Goal: Task Accomplishment & Management: Complete application form

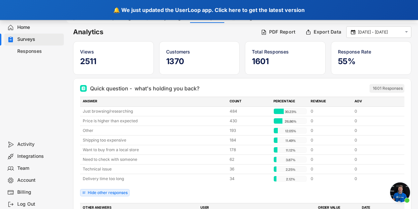
scroll to position [137, 0]
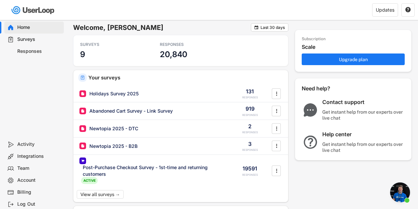
scroll to position [4317, 0]
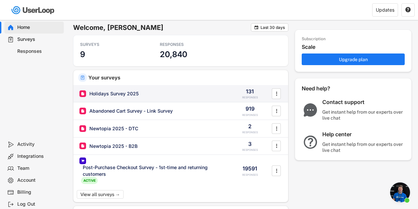
click at [107, 95] on div "Holidays Survey 2025" at bounding box center [113, 93] width 49 height 7
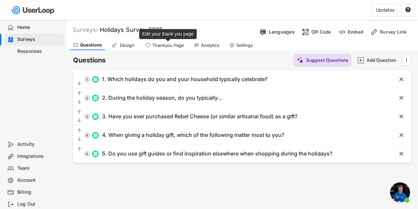
click at [168, 47] on div "Thankyou Page" at bounding box center [168, 46] width 32 height 6
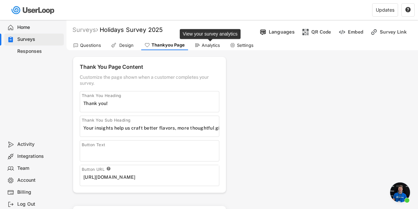
click at [202, 47] on div "Analytics" at bounding box center [211, 46] width 18 height 6
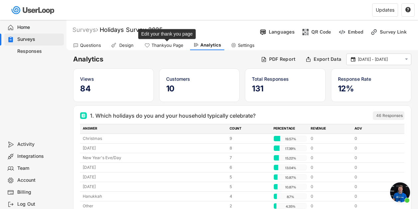
click at [162, 44] on div "Thankyou Page" at bounding box center [167, 46] width 32 height 6
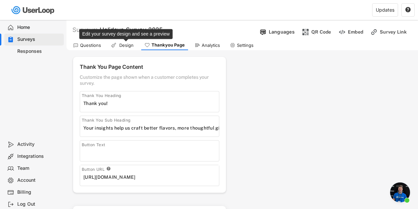
click at [120, 46] on div "Design" at bounding box center [126, 46] width 17 height 6
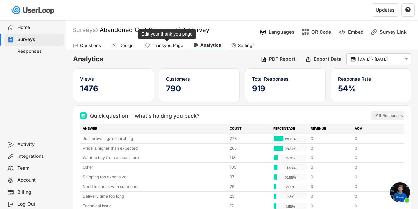
click at [169, 43] on div "Thankyou Page" at bounding box center [167, 46] width 32 height 6
select select ""immediately""
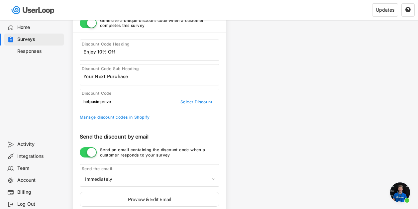
scroll to position [219, 0]
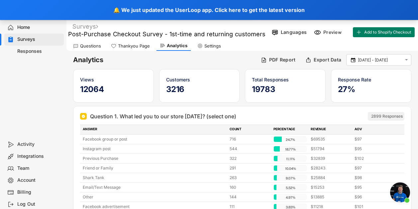
scroll to position [4286, 0]
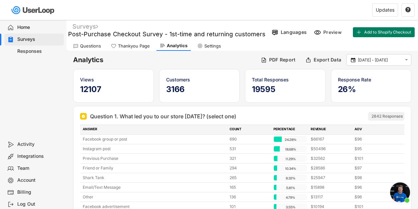
click at [28, 145] on div "Activity" at bounding box center [39, 144] width 44 height 6
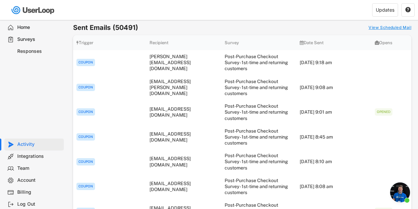
click at [31, 51] on div "Responses" at bounding box center [39, 51] width 44 height 6
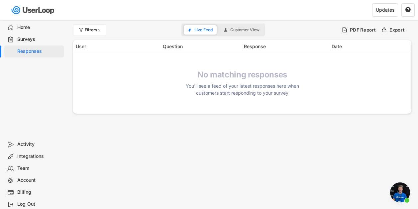
click at [27, 145] on div "Activity" at bounding box center [39, 144] width 44 height 6
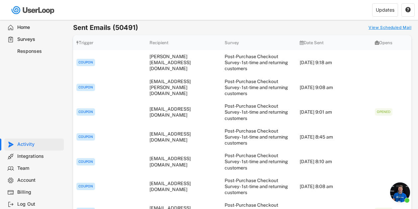
click at [32, 49] on div "Responses" at bounding box center [39, 51] width 44 height 6
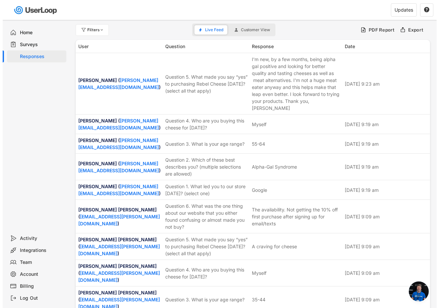
scroll to position [3572, 0]
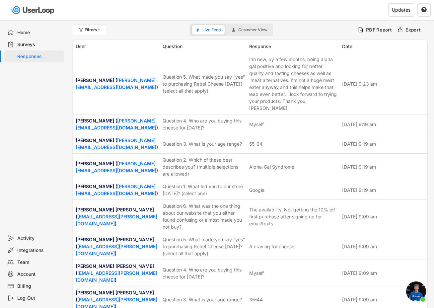
click at [24, 45] on div "Surveys" at bounding box center [39, 45] width 44 height 6
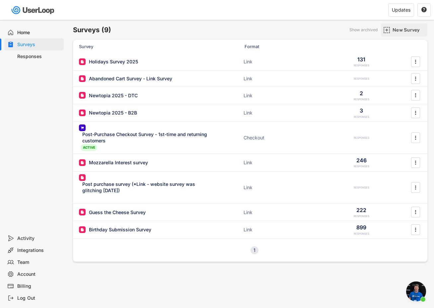
click at [401, 27] on div "New Survey" at bounding box center [409, 30] width 33 height 6
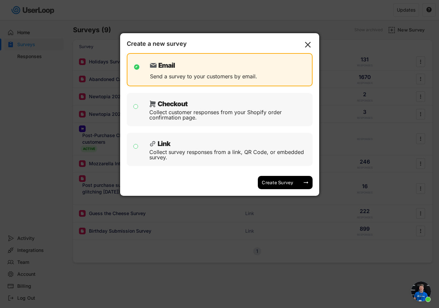
click at [135, 147] on input "checkbox" at bounding box center [136, 146] width 5 height 5
checkbox input "true"
checkbox input "false"
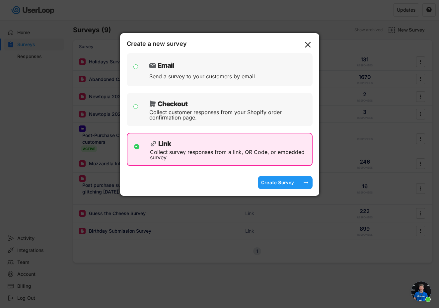
click at [288, 183] on div "Create Survey" at bounding box center [277, 183] width 33 height 6
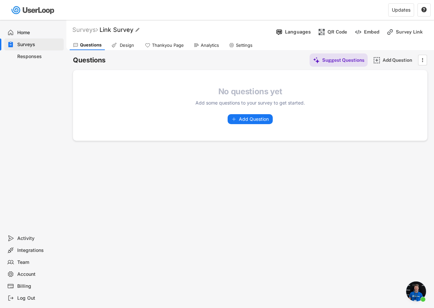
click at [120, 32] on font "Link Survey" at bounding box center [117, 29] width 34 height 7
click at [123, 31] on input "input" at bounding box center [184, 30] width 166 height 12
click at [106, 29] on input "input" at bounding box center [184, 30] width 166 height 12
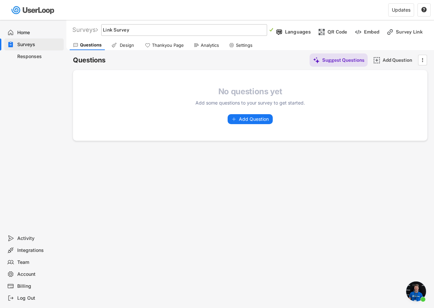
paste input "Q4 2025 Software & Hardware Readiness SurveyLink Survey"
type input "Q4 2025 Software & Hardware Readiness Survey - Link Survey"
click at [285, 63] on div "Questions Suggest Questions Add Question " at bounding box center [250, 59] width 355 height 13
click at [271, 29] on text "" at bounding box center [271, 30] width 4 height 5
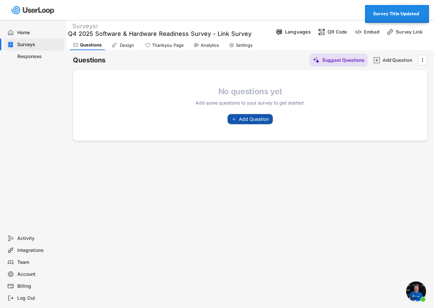
click at [248, 119] on span "Add Question" at bounding box center [254, 119] width 30 height 5
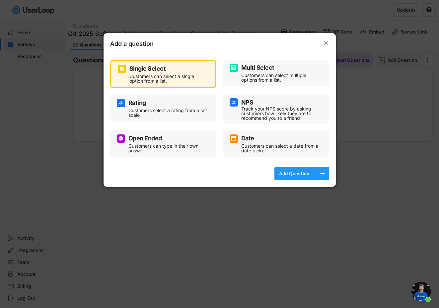
click at [297, 175] on div "Add Question" at bounding box center [294, 174] width 33 height 6
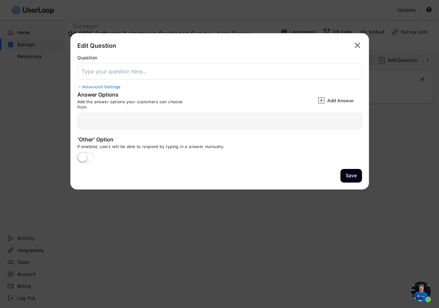
click at [144, 73] on input "input" at bounding box center [219, 71] width 285 height 16
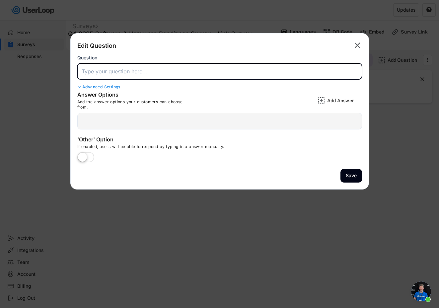
click at [117, 70] on input "input" at bounding box center [219, 71] width 285 height 16
paste input "What is your primary role?"
type input "What is your primary role?"
click at [127, 122] on div at bounding box center [219, 121] width 285 height 17
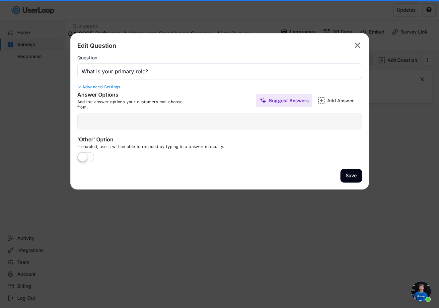
click at [132, 122] on div at bounding box center [219, 121] width 285 height 17
click at [136, 121] on div at bounding box center [219, 121] width 285 height 17
click at [147, 123] on div at bounding box center [219, 121] width 285 height 17
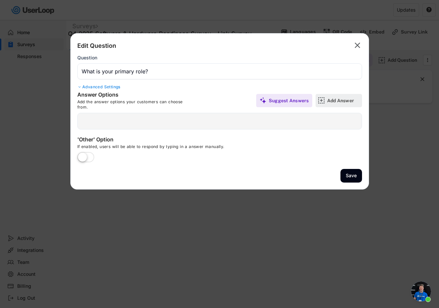
click at [335, 98] on div "Add Answer" at bounding box center [343, 101] width 33 height 6
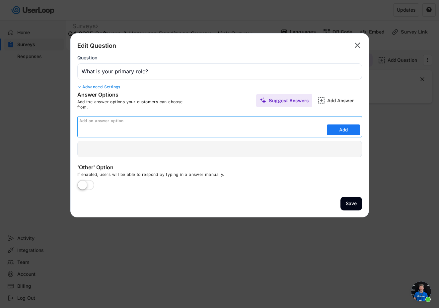
click at [129, 122] on div "Add an answer option" at bounding box center [220, 120] width 283 height 5
click at [125, 132] on input "input" at bounding box center [202, 130] width 246 height 10
type input "DTC E-commerce"
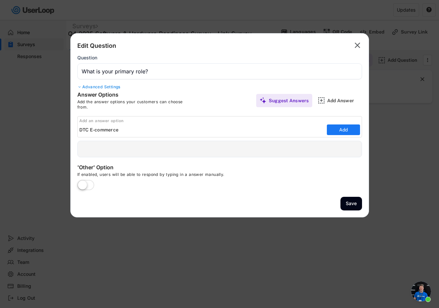
scroll to position [3572, 0]
